Goal: Transaction & Acquisition: Register for event/course

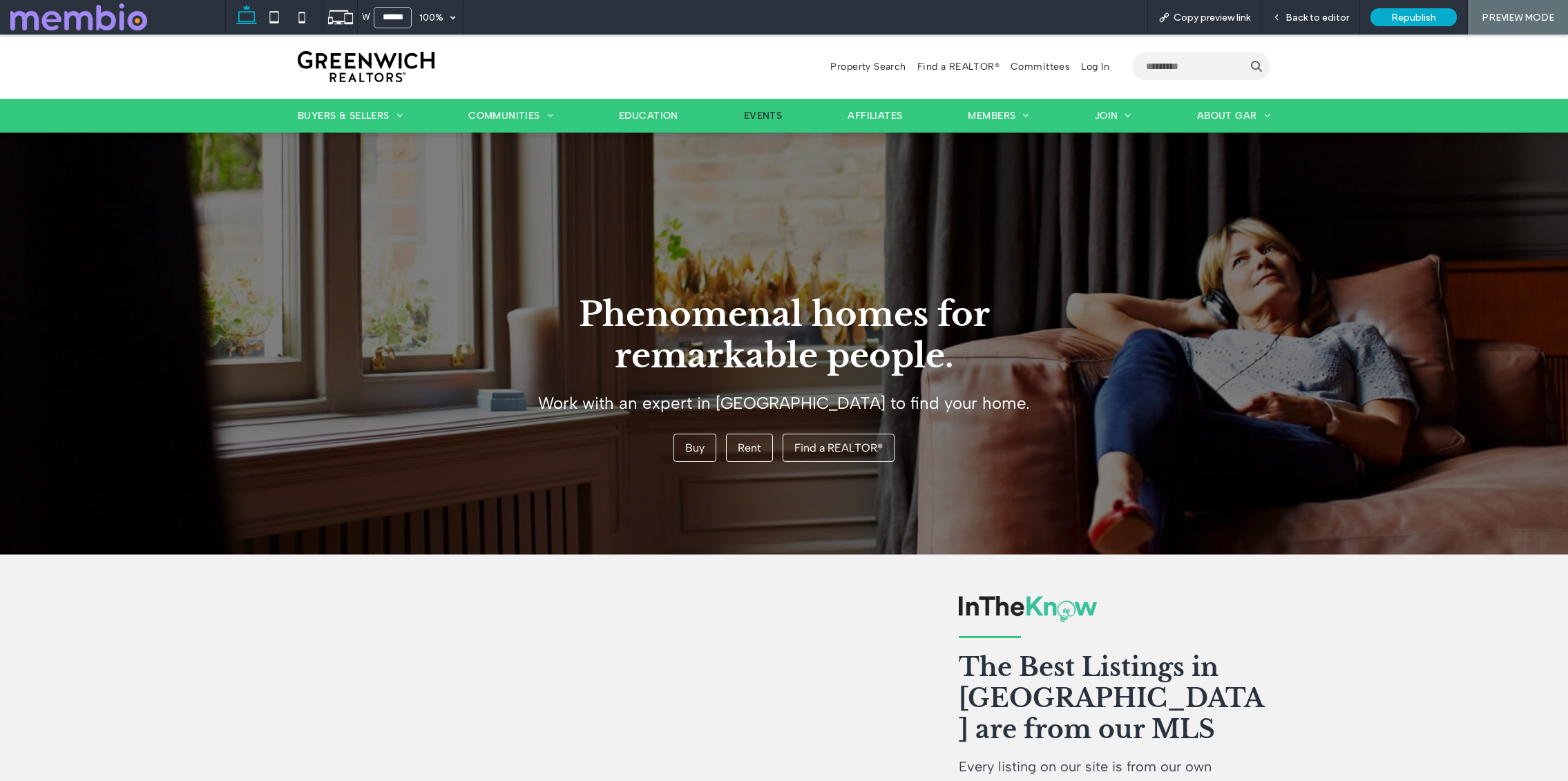
click at [760, 110] on span "Events" at bounding box center [764, 116] width 39 height 12
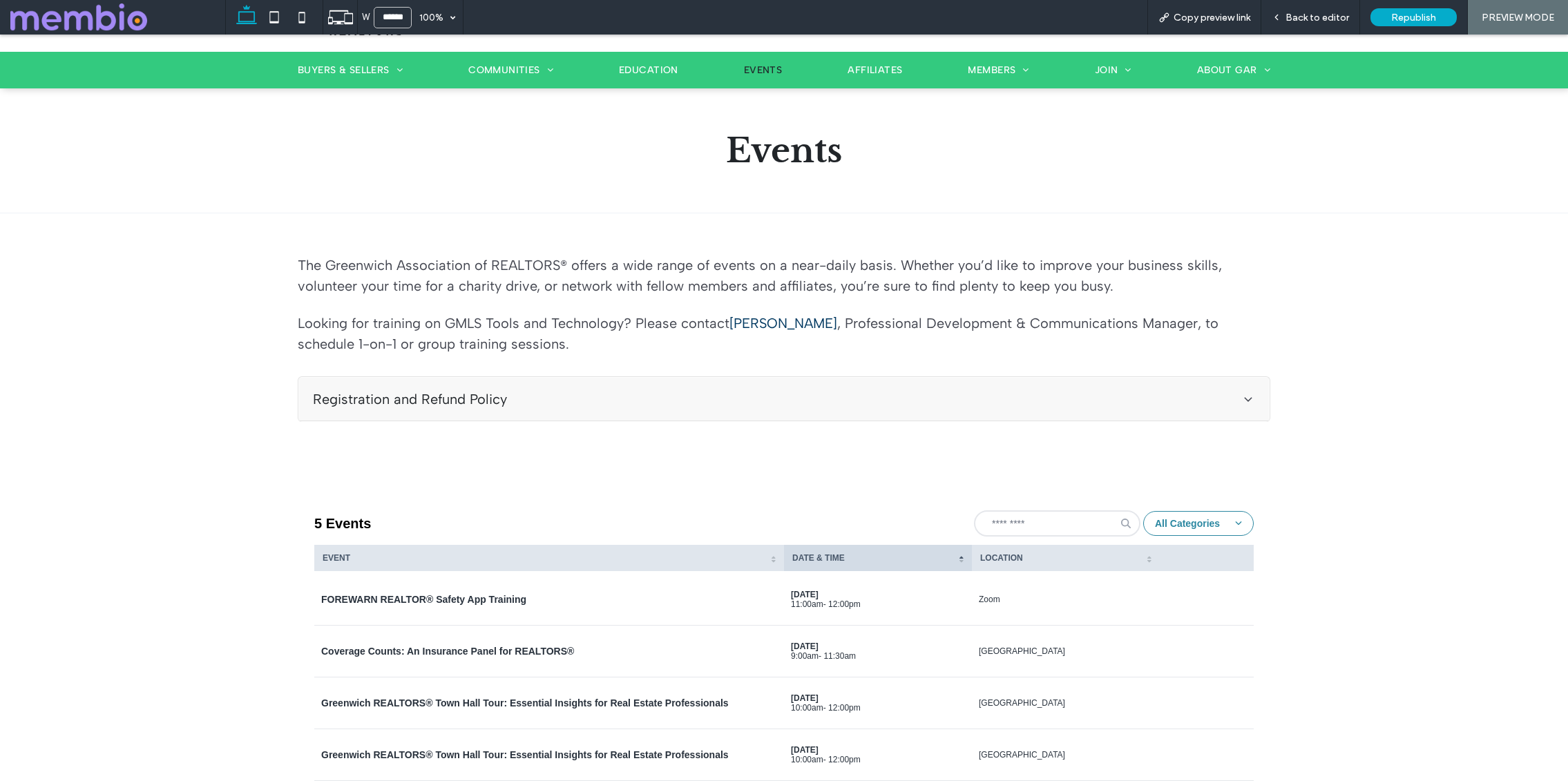
scroll to position [367, 0]
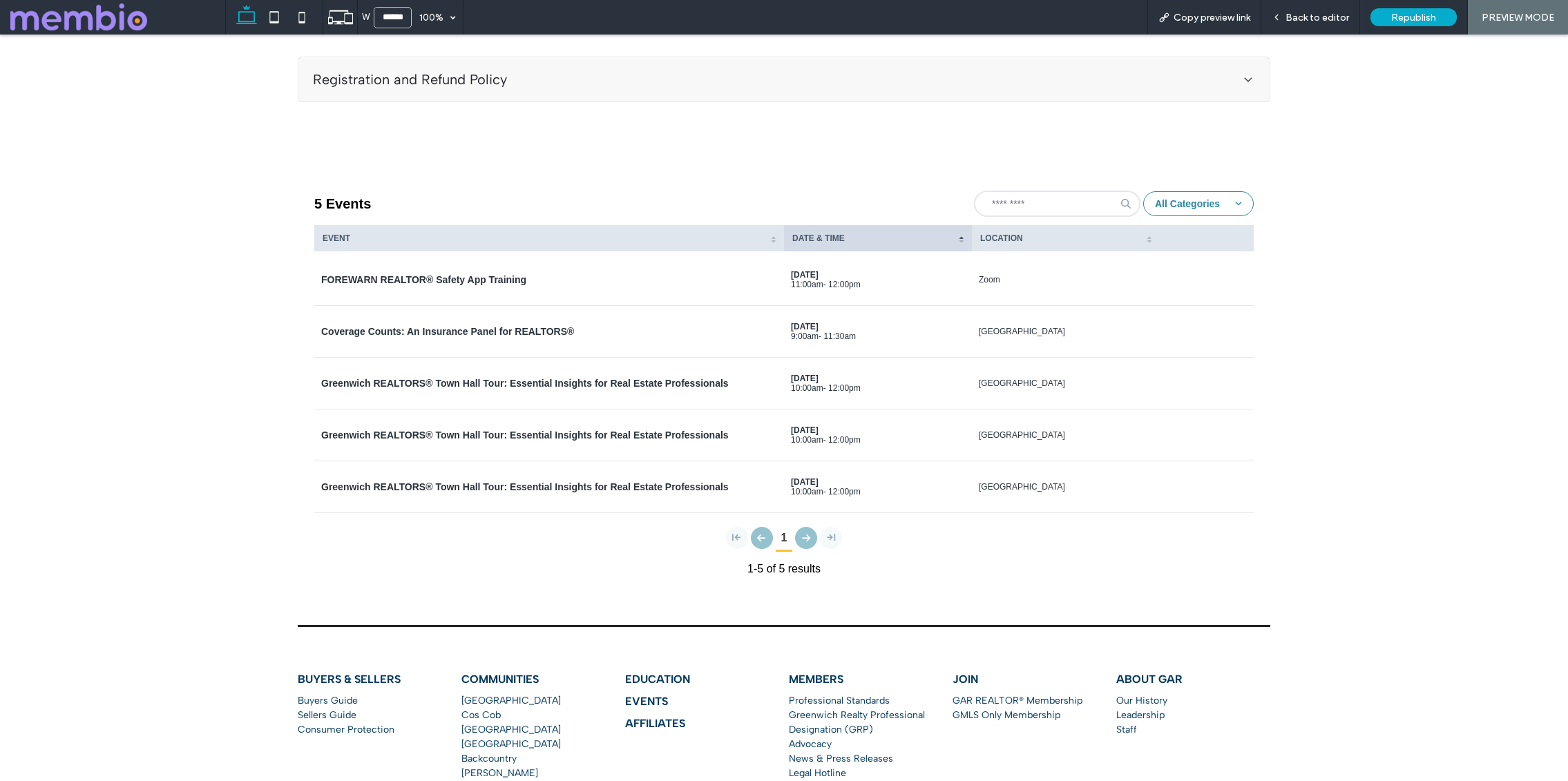
click at [636, 326] on div "Coverage Counts: An Insurance Panel for REALTORS®" at bounding box center [549, 331] width 456 height 13
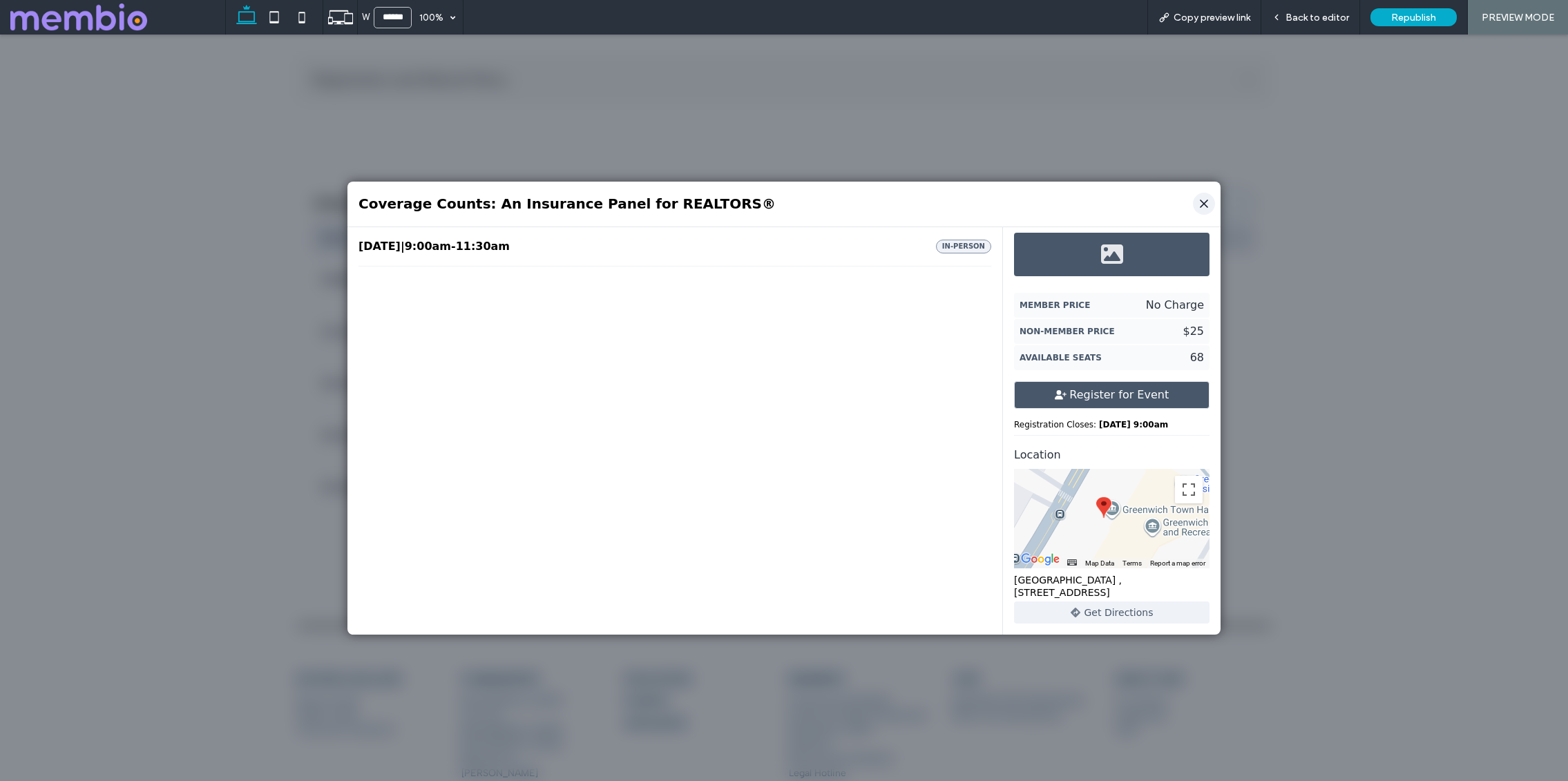
click at [1199, 205] on icon "Close" at bounding box center [1204, 203] width 14 height 13
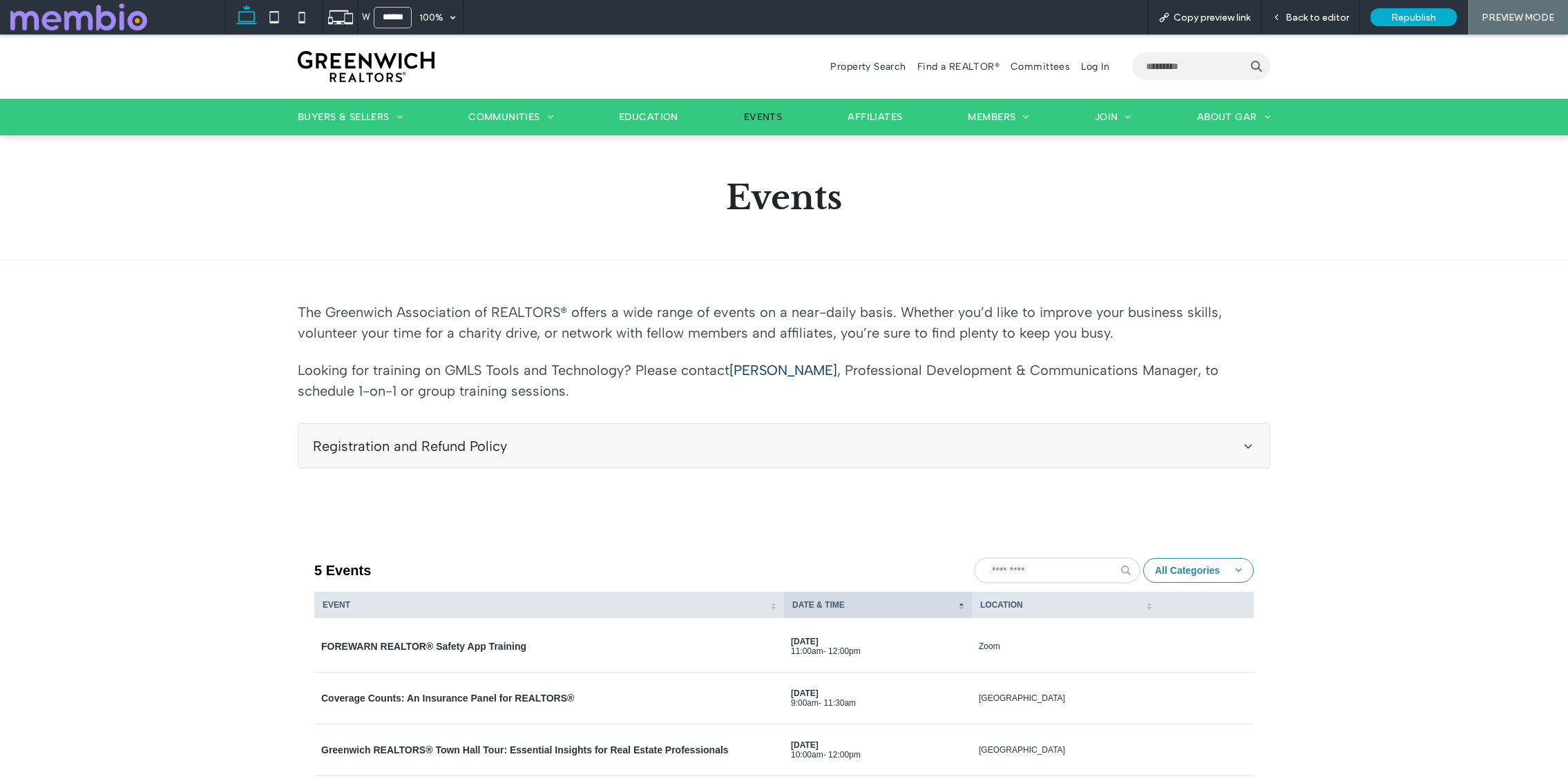
scroll to position [262, 0]
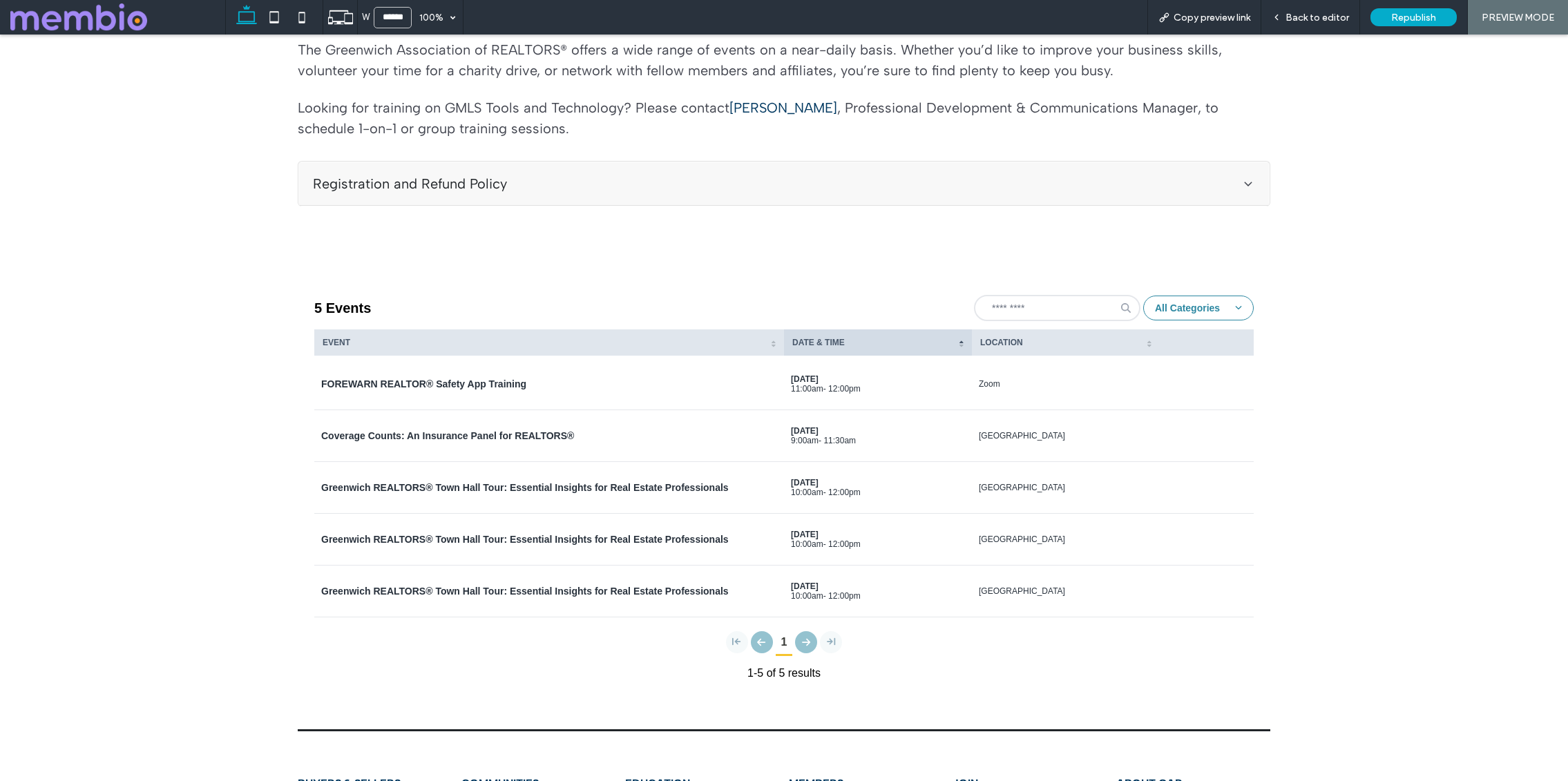
click at [520, 477] on div "Event Greenwich REALTORS® Town Hall Tour: Essential Insights for Real Estate Pr…" at bounding box center [549, 487] width 456 height 29
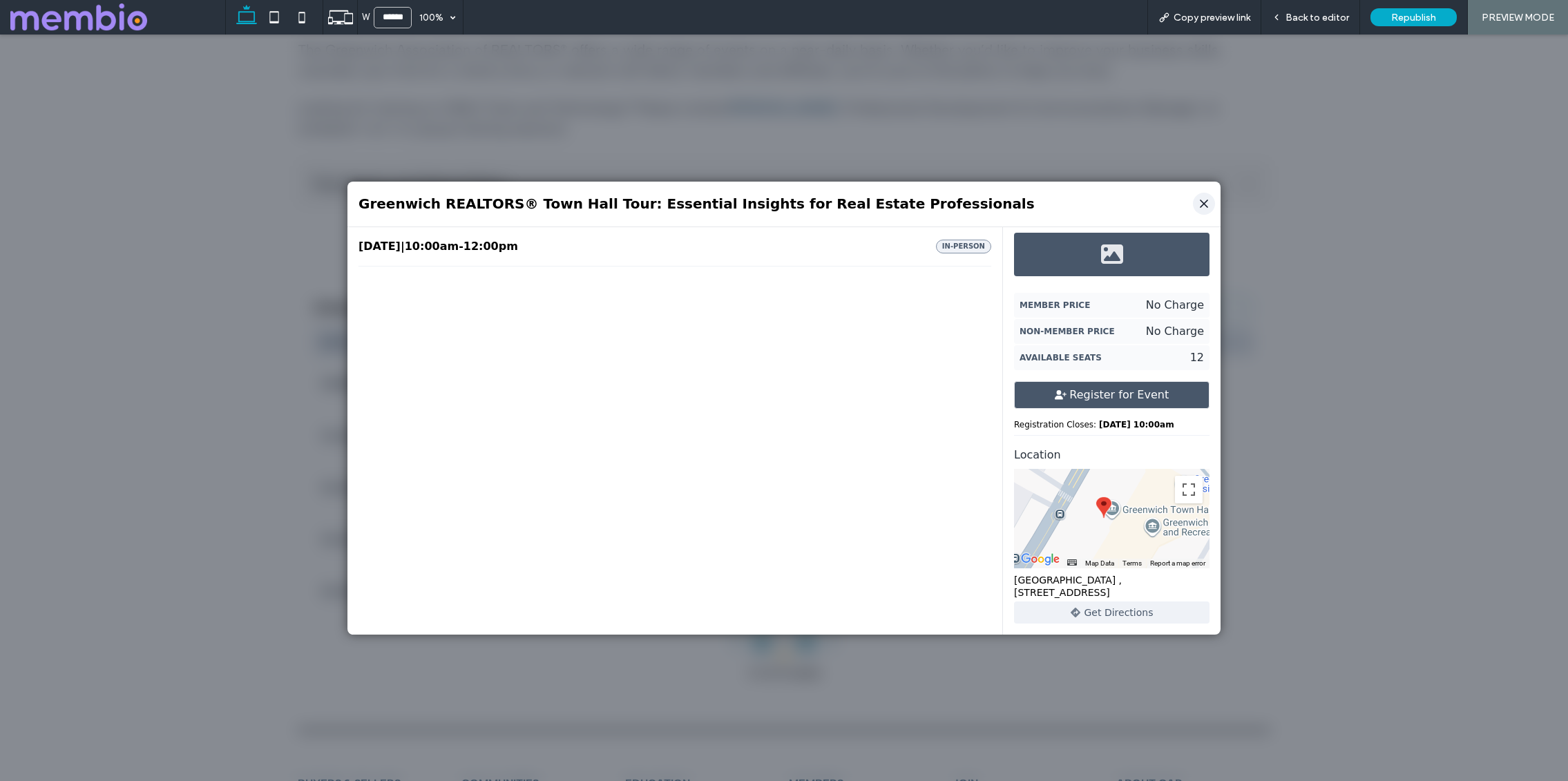
click at [1203, 201] on icon "Close" at bounding box center [1204, 203] width 14 height 13
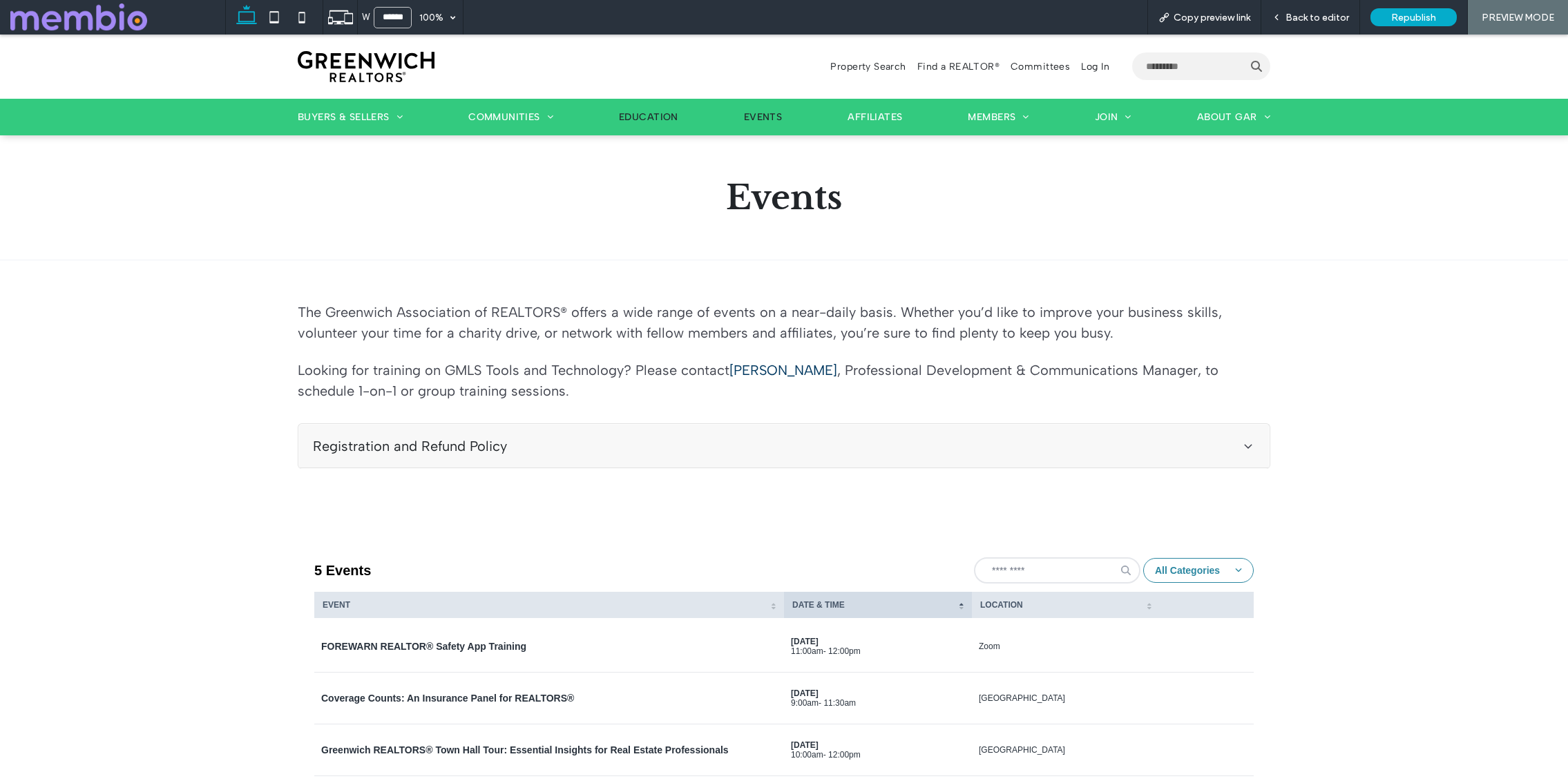
click at [654, 114] on span "Education" at bounding box center [648, 116] width 59 height 14
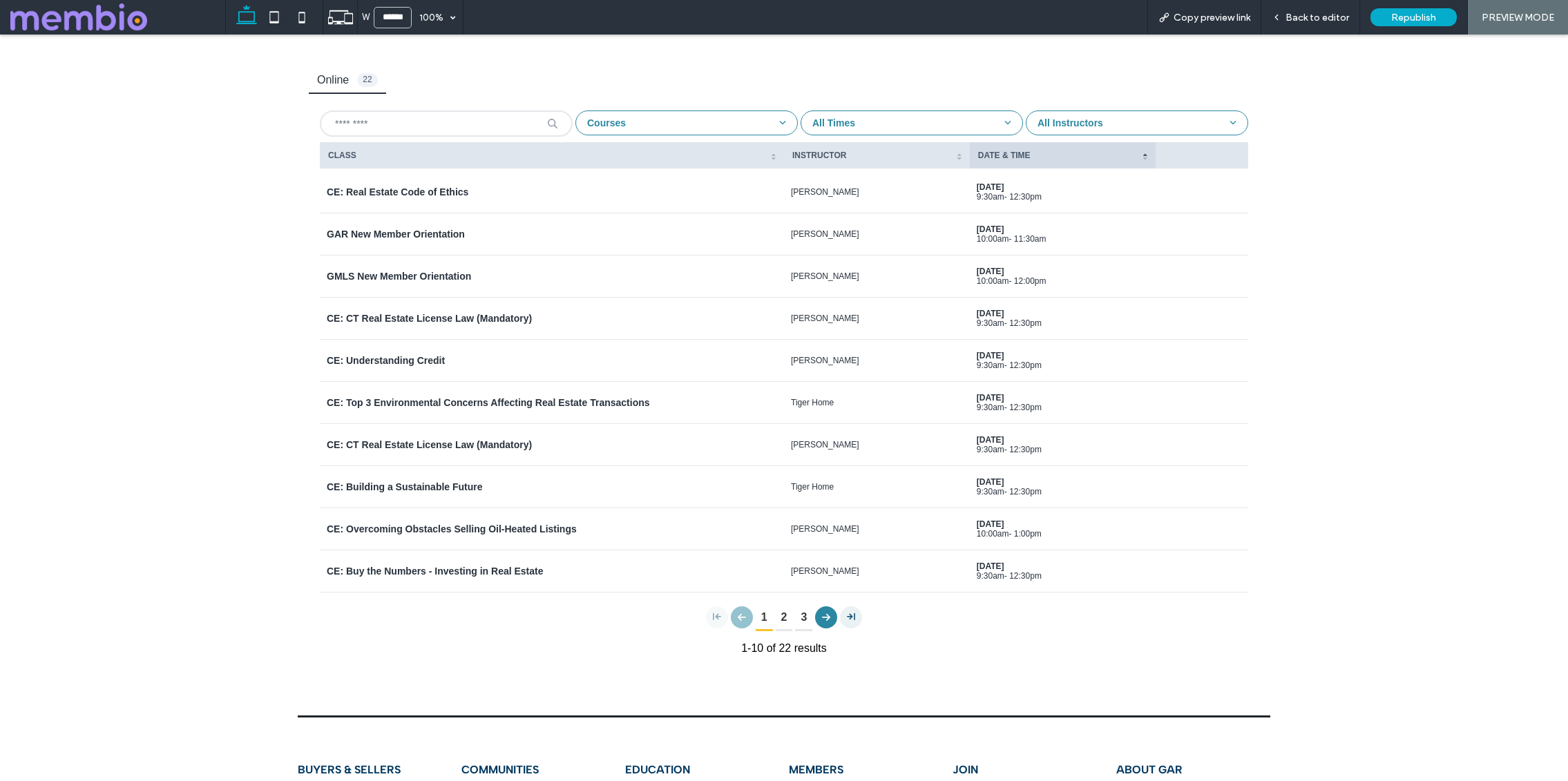
scroll to position [664, 0]
click at [602, 188] on div "CE: Real Estate Code of Ethics" at bounding box center [552, 194] width 451 height 13
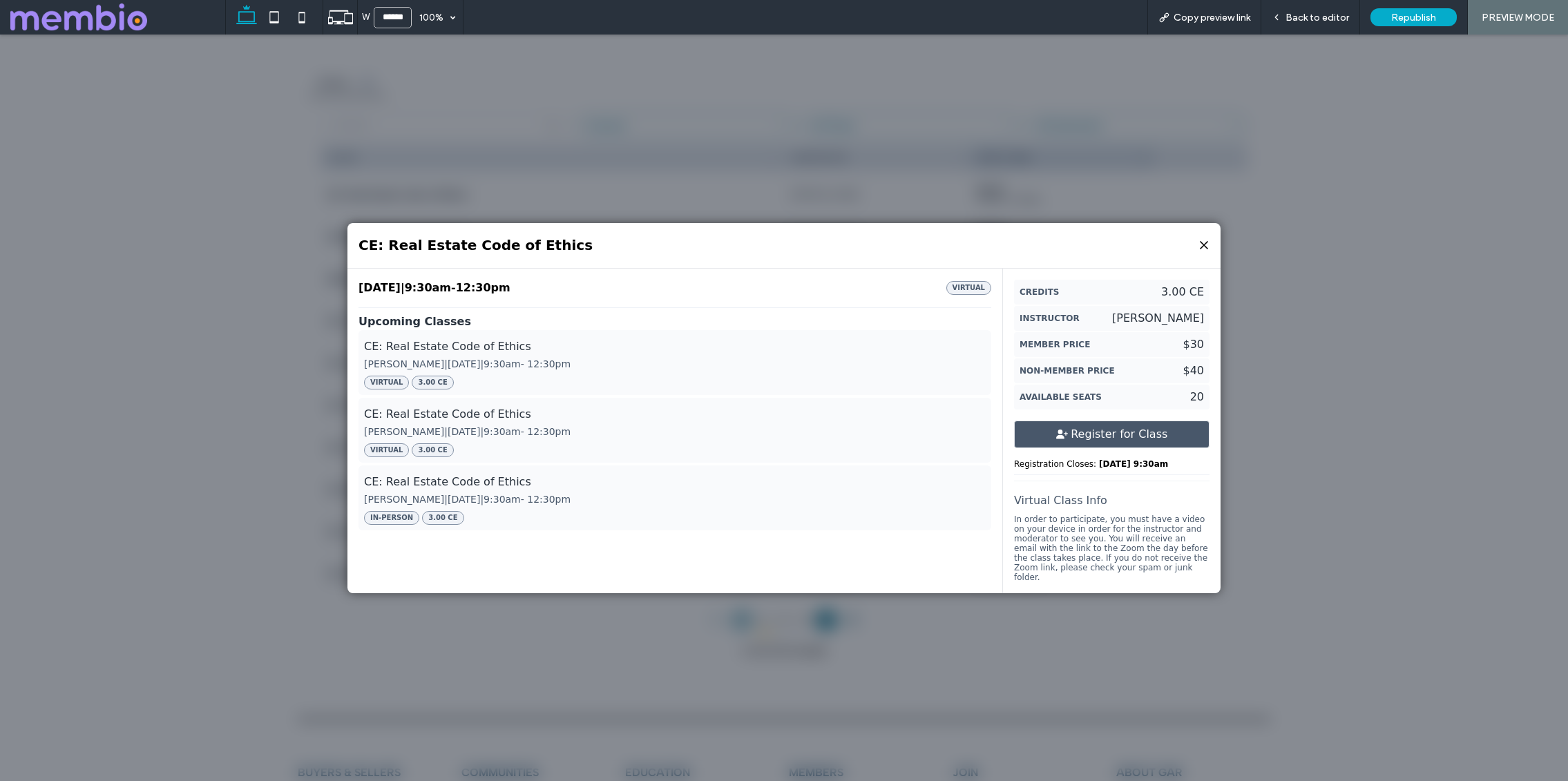
click at [1121, 439] on button "Register for Class" at bounding box center [1112, 434] width 196 height 28
click at [557, 443] on div "CE: Real Estate Code of Ethics [PERSON_NAME] | [DATE] 9:30am - 12:30pm Virtual …" at bounding box center [467, 430] width 207 height 54
click at [1206, 249] on icon "Close" at bounding box center [1204, 245] width 14 height 13
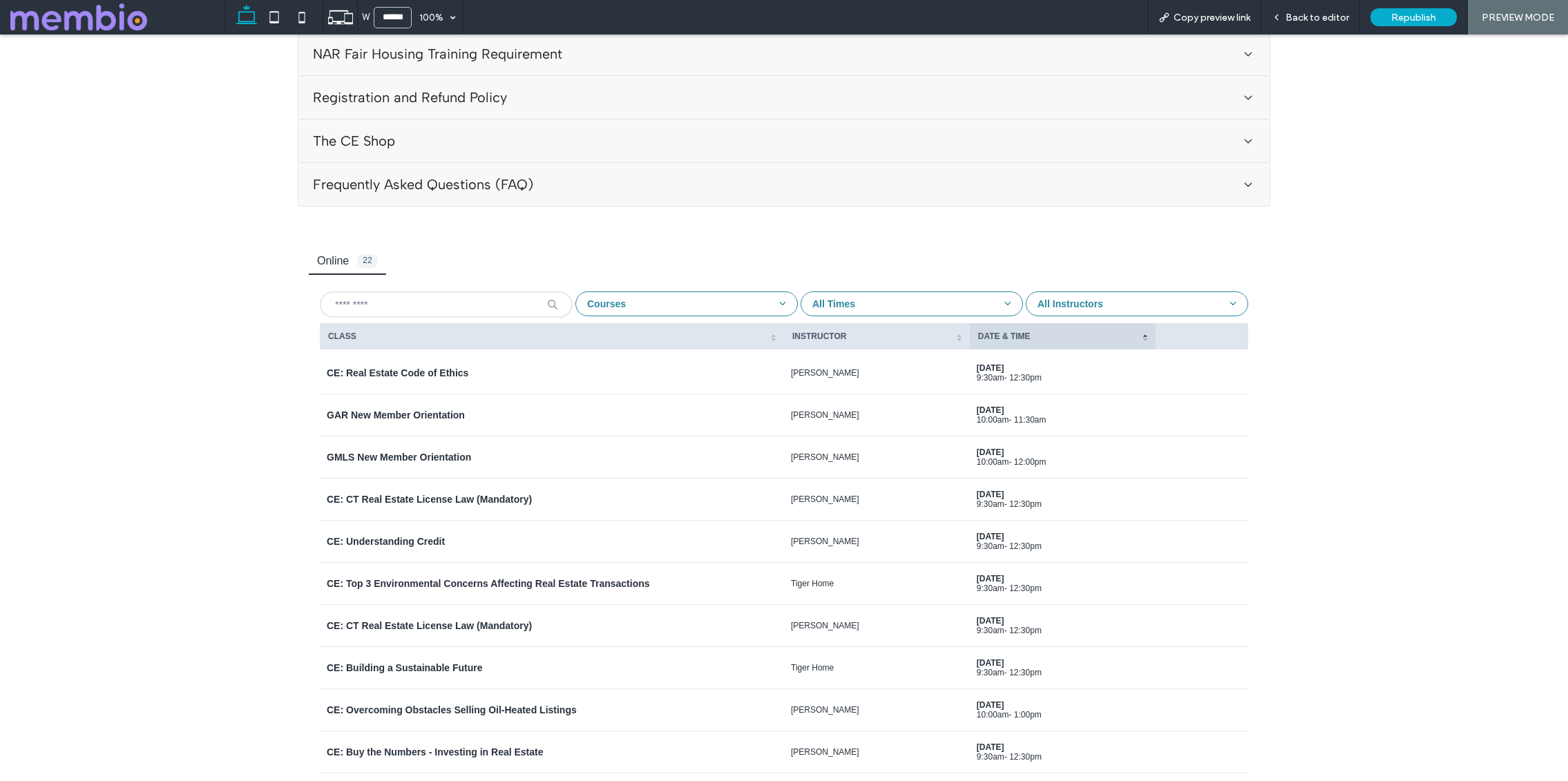
scroll to position [736, 0]
